Goal: Register for event/course

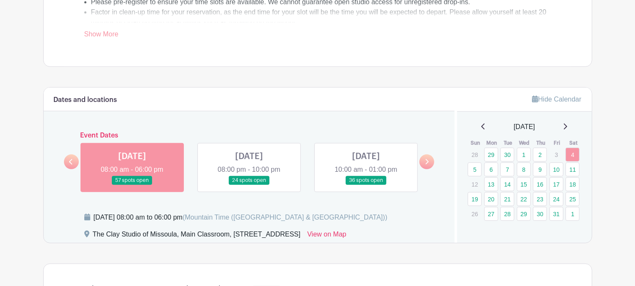
scroll to position [381, 0]
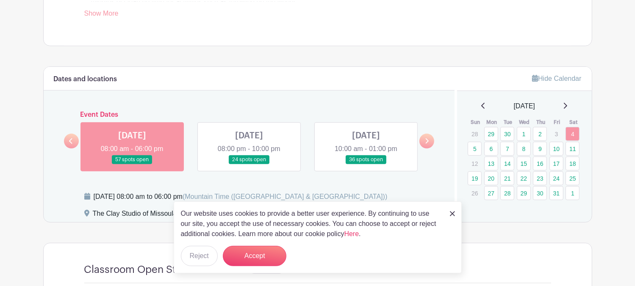
click at [132, 164] on link at bounding box center [132, 164] width 0 height 0
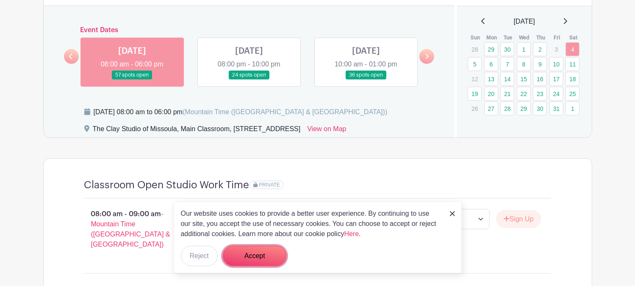
click at [264, 260] on button "Accept" at bounding box center [255, 256] width 64 height 20
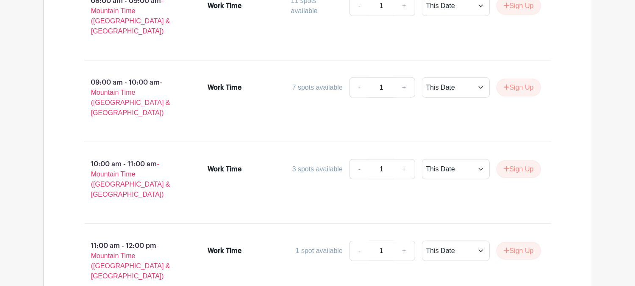
scroll to position [890, 0]
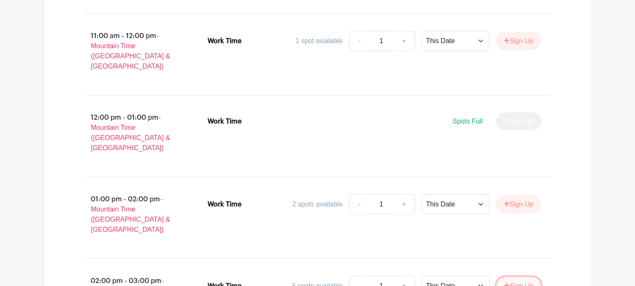
click at [509, 278] on button "Sign Up" at bounding box center [519, 287] width 44 height 18
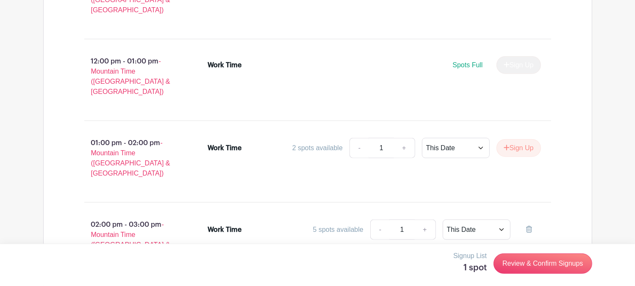
scroll to position [932, 0]
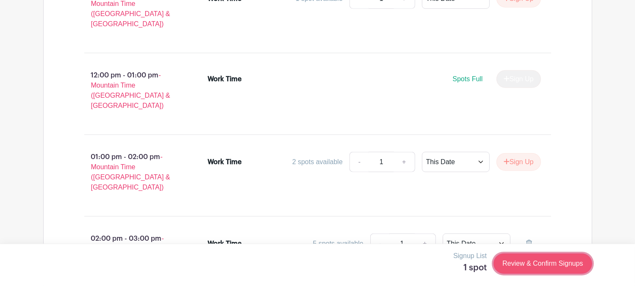
click at [525, 259] on link "Review & Confirm Signups" at bounding box center [543, 264] width 98 height 20
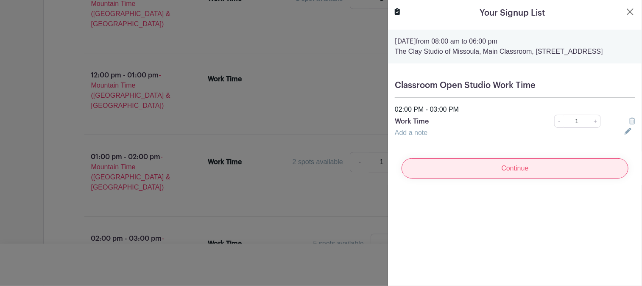
click at [514, 176] on input "Continue" at bounding box center [514, 168] width 227 height 20
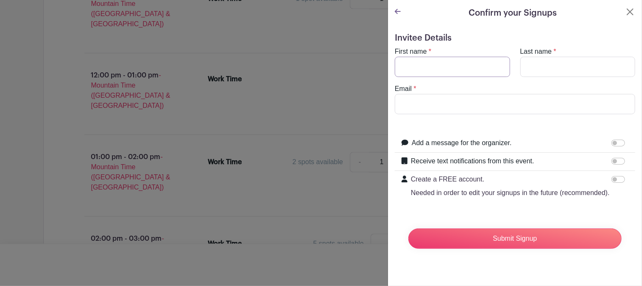
click at [417, 64] on input "First name" at bounding box center [452, 67] width 115 height 20
type input "k"
type input "[PERSON_NAME]"
click at [546, 63] on input "Last name" at bounding box center [577, 67] width 115 height 20
type input "maron"
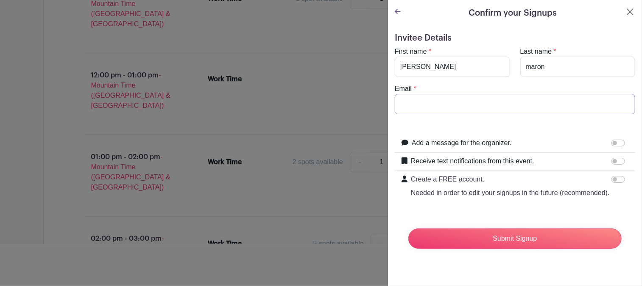
click at [482, 106] on input "Email" at bounding box center [515, 104] width 240 height 20
type input "[EMAIL_ADDRESS][DOMAIN_NAME]"
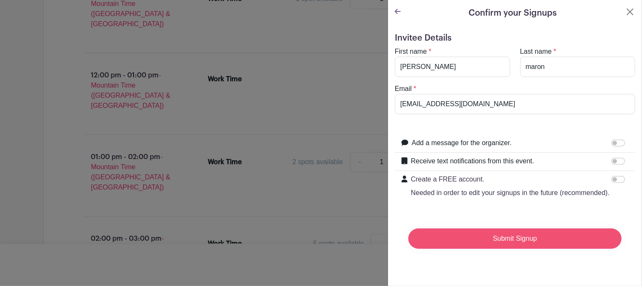
click at [478, 248] on input "Submit Signup" at bounding box center [514, 239] width 213 height 20
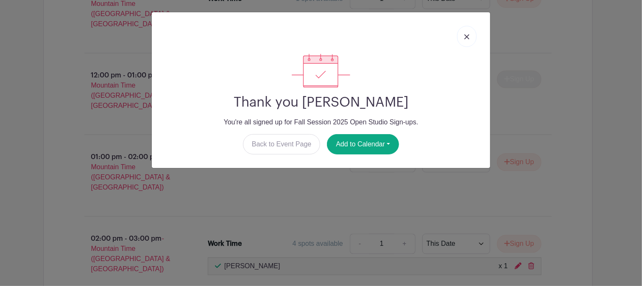
click at [472, 39] on link at bounding box center [466, 36] width 19 height 21
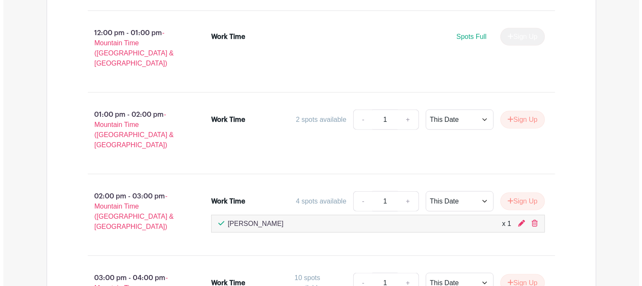
scroll to position [1017, 0]
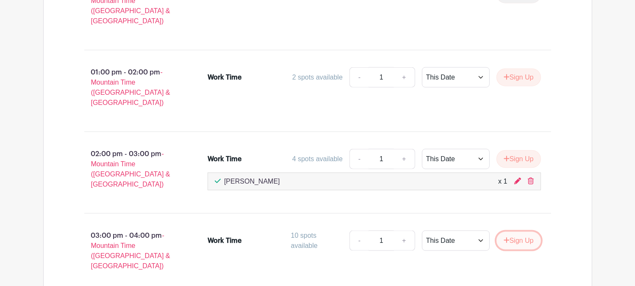
click at [500, 232] on button "Sign Up" at bounding box center [519, 241] width 44 height 18
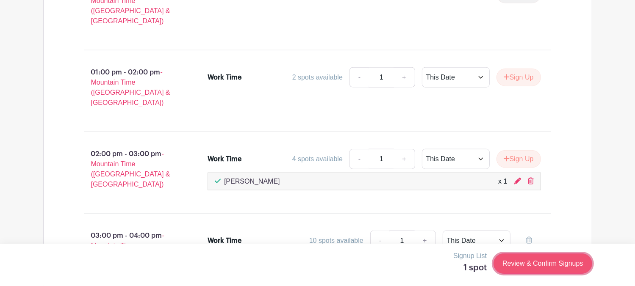
click at [515, 267] on link "Review & Confirm Signups" at bounding box center [543, 264] width 98 height 20
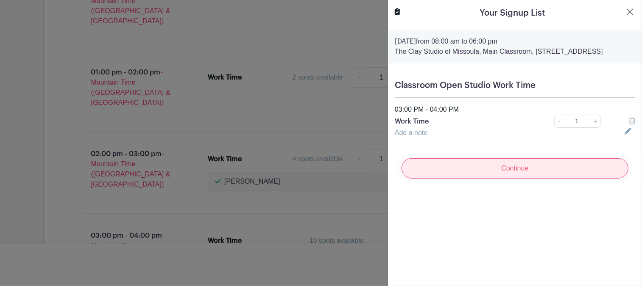
click at [492, 179] on input "Continue" at bounding box center [514, 168] width 227 height 20
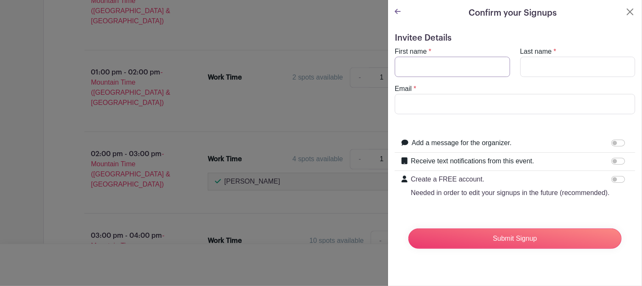
click at [420, 68] on input "First name" at bounding box center [452, 67] width 115 height 20
type input "[PERSON_NAME]"
click at [579, 59] on input "Last name" at bounding box center [577, 67] width 115 height 20
type input "Maron"
click at [464, 105] on input "Email" at bounding box center [515, 104] width 240 height 20
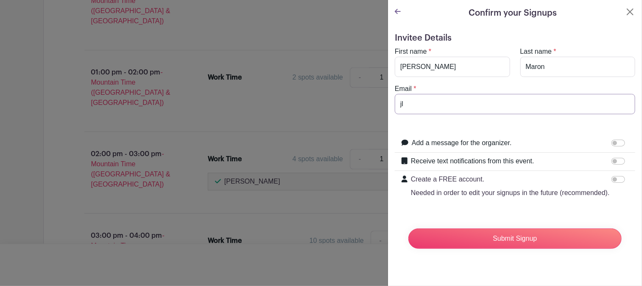
type input "[EMAIL_ADDRESS][DOMAIN_NAME]"
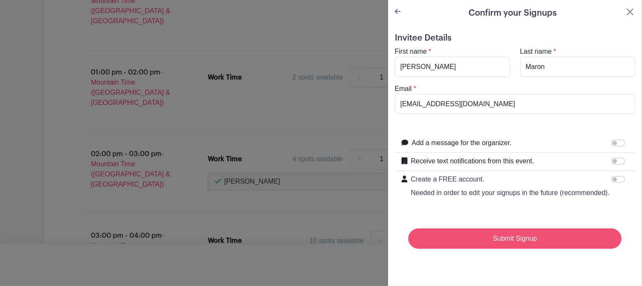
click at [489, 249] on input "Submit Signup" at bounding box center [514, 239] width 213 height 20
